Goal: Information Seeking & Learning: Learn about a topic

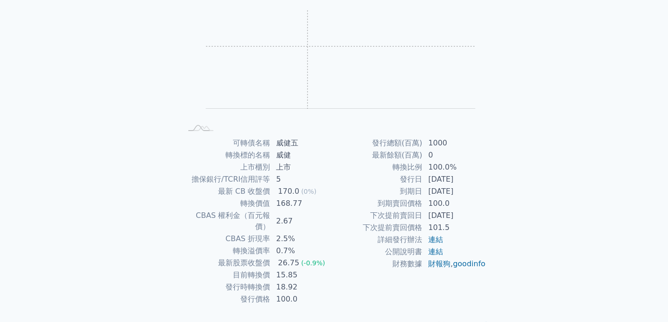
scroll to position [91, 0]
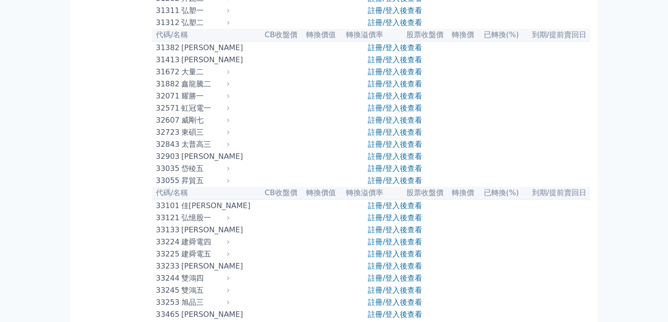
scroll to position [1473, 0]
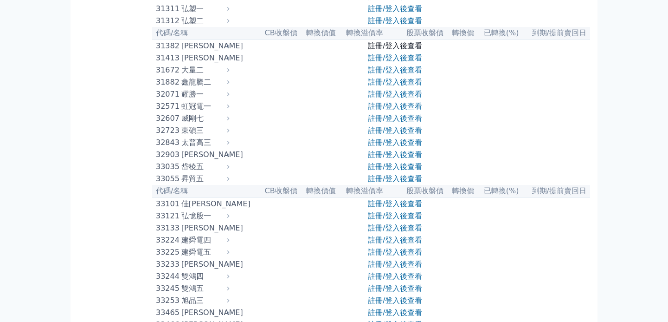
click at [377, 50] on link "註冊/登入後查看" at bounding box center [395, 45] width 54 height 9
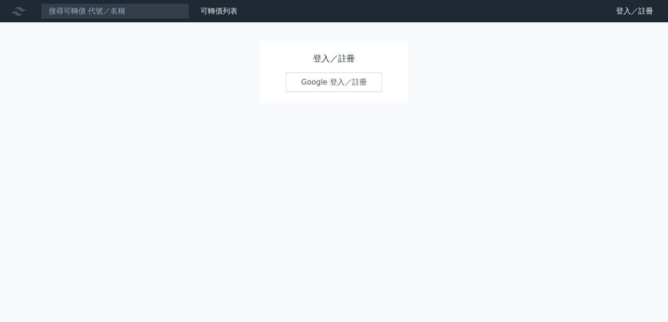
click at [350, 82] on link "Google 登入／註冊" at bounding box center [334, 81] width 97 height 19
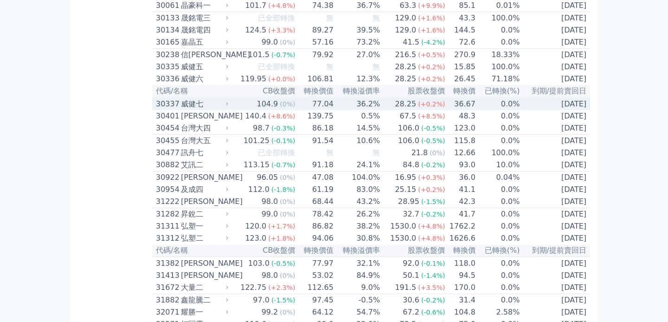
scroll to position [1269, 0]
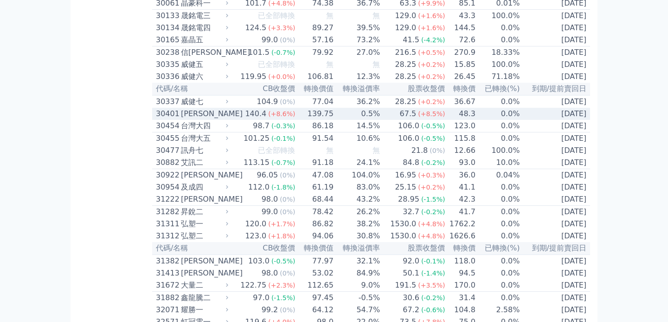
click at [200, 119] on div "[PERSON_NAME]" at bounding box center [203, 113] width 45 height 11
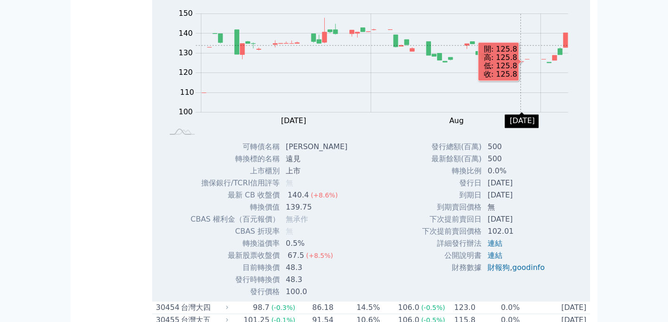
scroll to position [1392, 0]
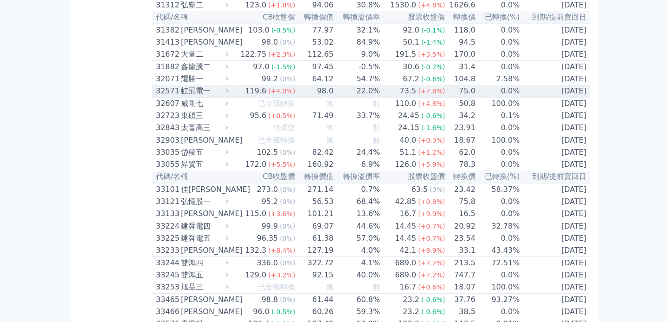
scroll to position [1502, 0]
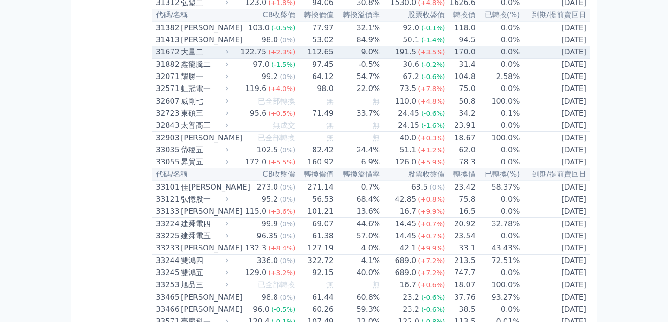
click at [230, 55] on icon at bounding box center [227, 52] width 6 height 6
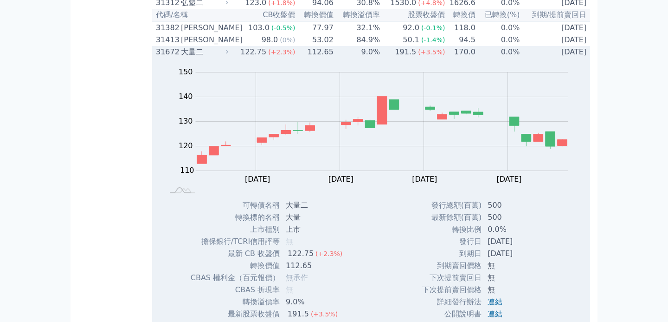
click at [230, 55] on icon at bounding box center [227, 52] width 6 height 6
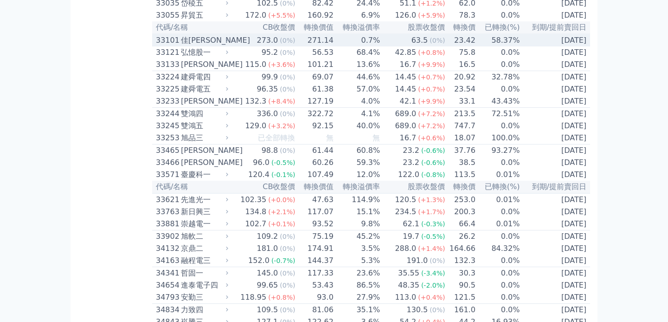
scroll to position [1650, 0]
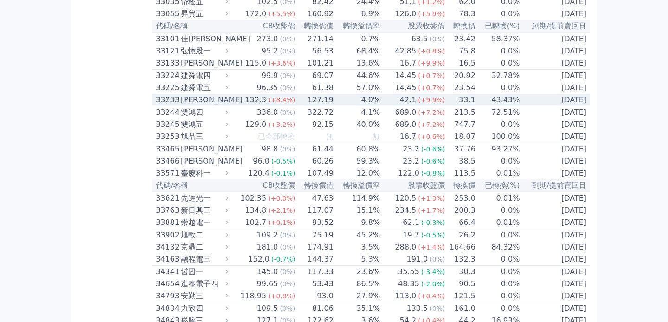
click at [224, 105] on div "[PERSON_NAME]" at bounding box center [203, 99] width 45 height 11
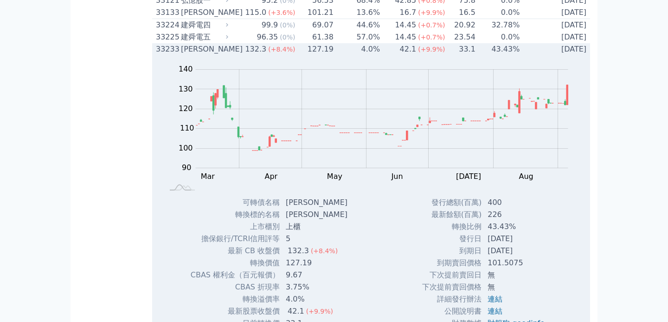
scroll to position [1702, 0]
click at [230, 51] on icon at bounding box center [227, 48] width 6 height 6
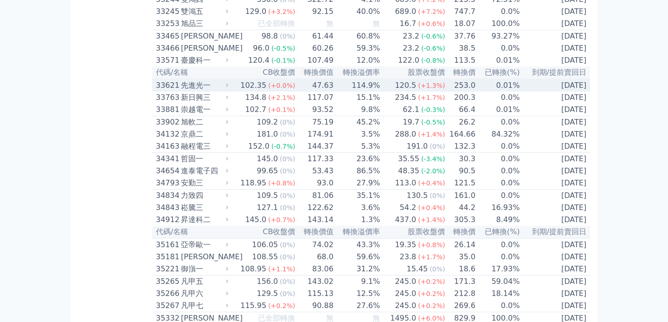
scroll to position [1764, 0]
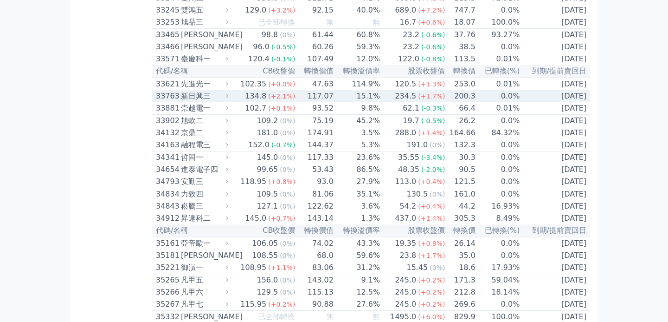
click at [228, 98] on icon at bounding box center [227, 96] width 2 height 4
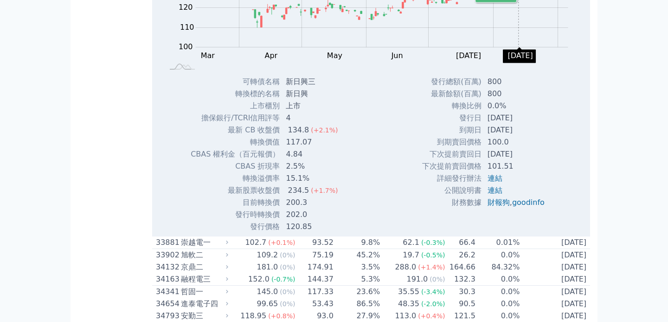
scroll to position [1932, 0]
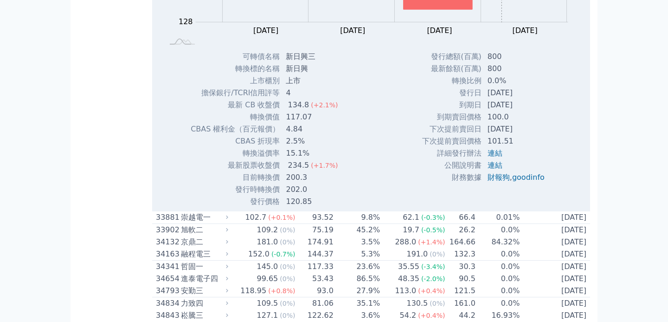
scroll to position [1960, 0]
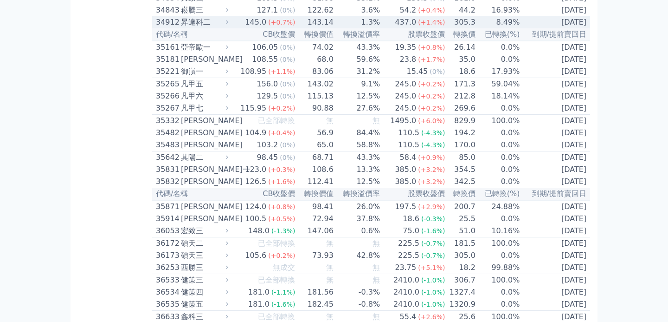
click at [230, 28] on div "34912 昇達科二" at bounding box center [193, 22] width 74 height 11
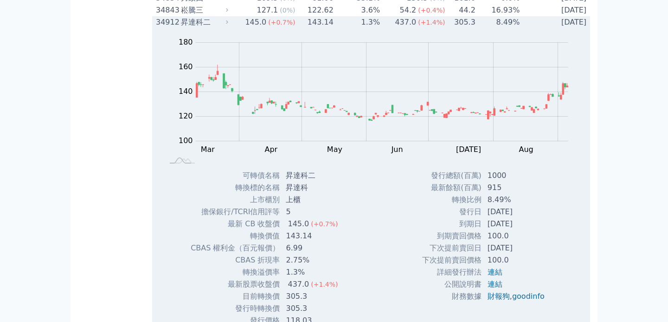
click at [230, 25] on icon at bounding box center [227, 22] width 6 height 6
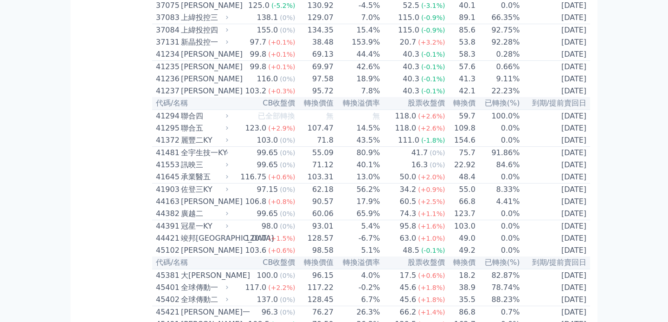
scroll to position [2375, 0]
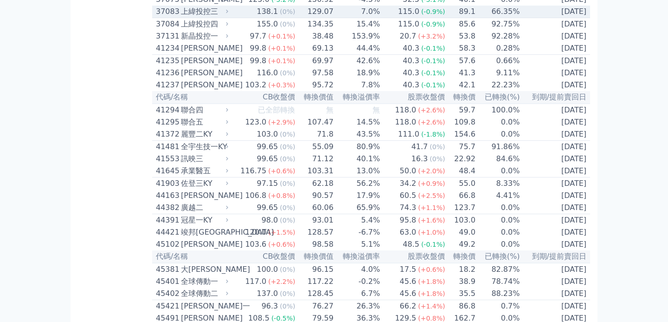
click at [228, 14] on icon at bounding box center [227, 11] width 6 height 6
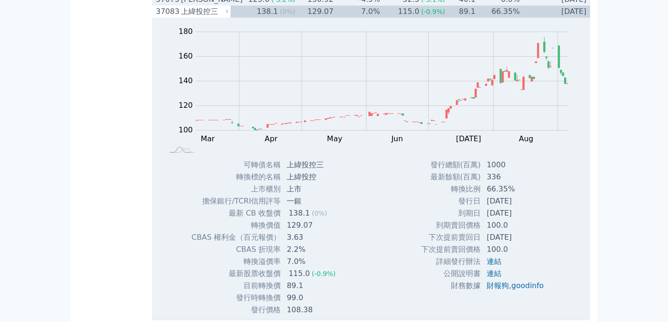
click at [224, 5] on div "[PERSON_NAME]" at bounding box center [203, -1] width 45 height 11
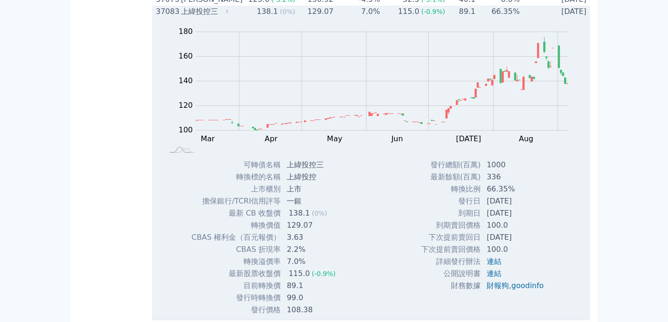
click at [230, 14] on icon at bounding box center [227, 11] width 6 height 6
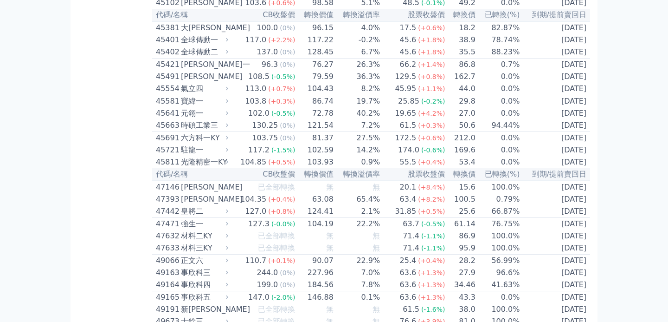
scroll to position [2617, 0]
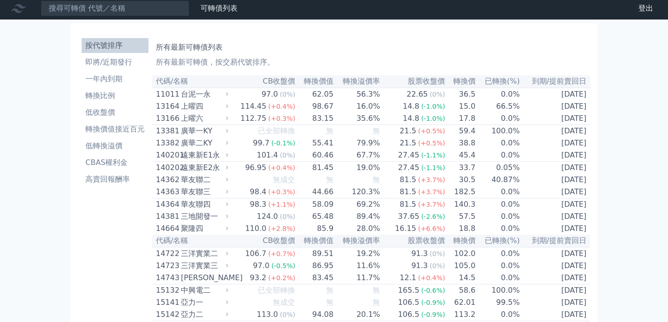
scroll to position [0, 0]
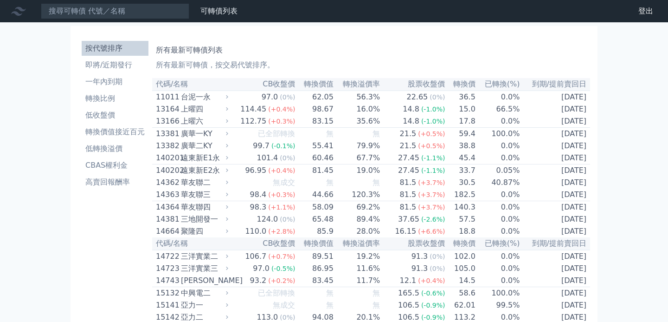
click at [160, 20] on nav "可轉債列表 財務數據 可轉債列表 財務數據 登出 登出" at bounding box center [334, 11] width 668 height 22
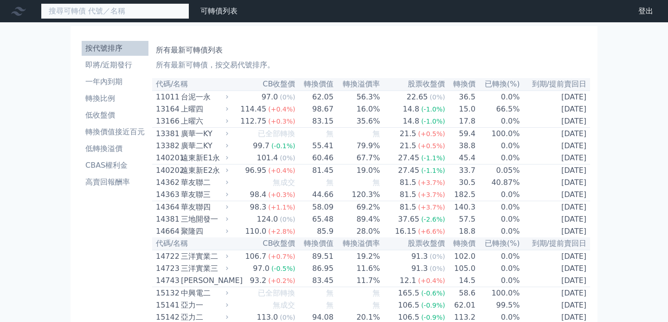
click at [153, 7] on input at bounding box center [115, 11] width 149 height 16
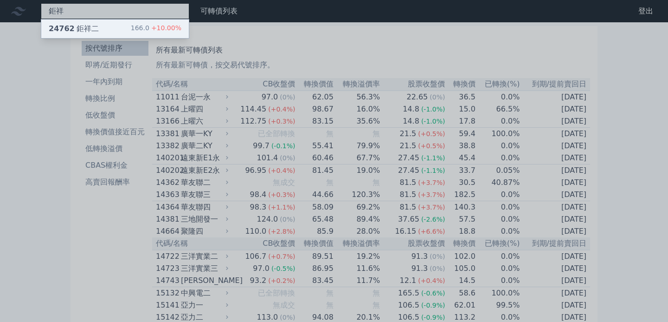
type input "鉅祥"
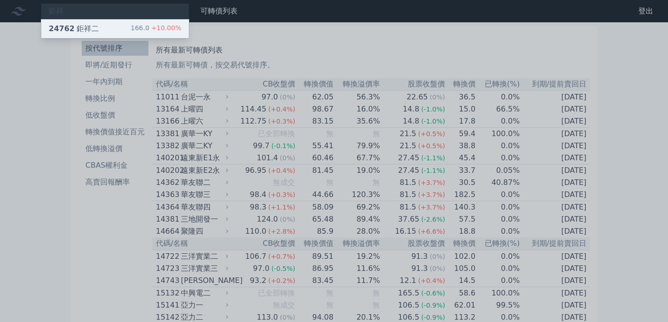
click at [121, 24] on div "24762 鉅祥二 166.0 +10.00%" at bounding box center [115, 28] width 148 height 19
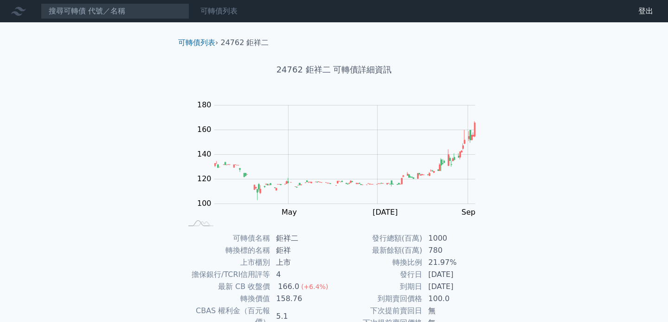
click at [223, 15] on div "可轉債列表" at bounding box center [219, 11] width 45 height 11
click at [20, 8] on icon at bounding box center [18, 11] width 15 height 9
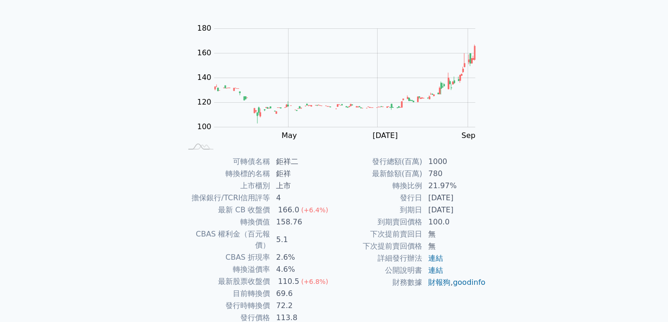
scroll to position [108, 0]
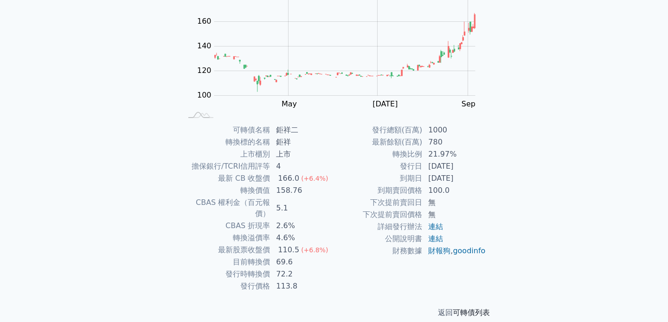
click at [458, 308] on link "可轉債列表" at bounding box center [471, 312] width 37 height 9
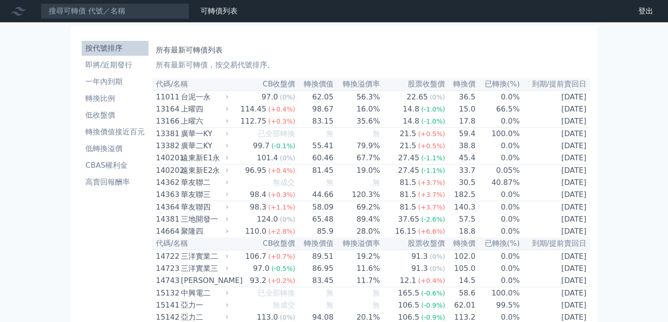
click at [24, 14] on icon at bounding box center [18, 11] width 15 height 15
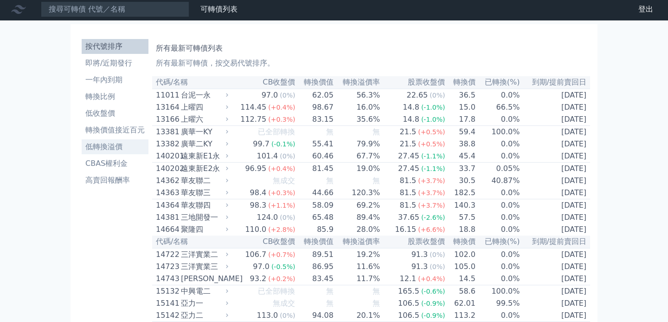
click at [130, 144] on li "低轉換溢價" at bounding box center [115, 146] width 67 height 11
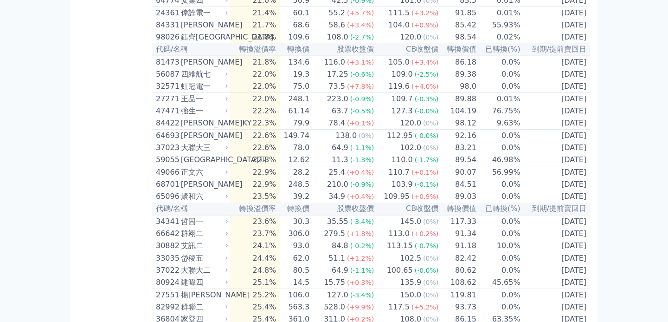
scroll to position [2152, 0]
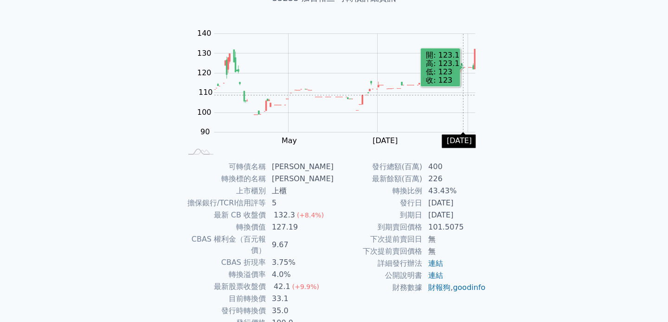
scroll to position [71, 0]
